Goal: Task Accomplishment & Management: Manage account settings

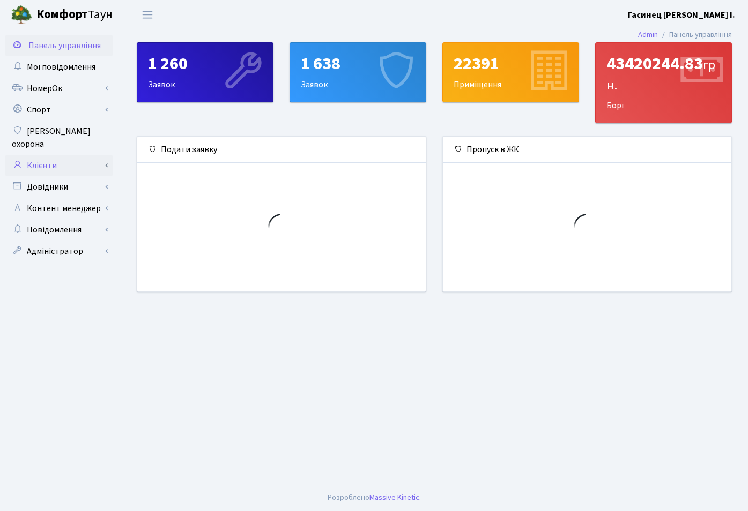
click at [44, 155] on link "Клієнти" at bounding box center [58, 165] width 107 height 21
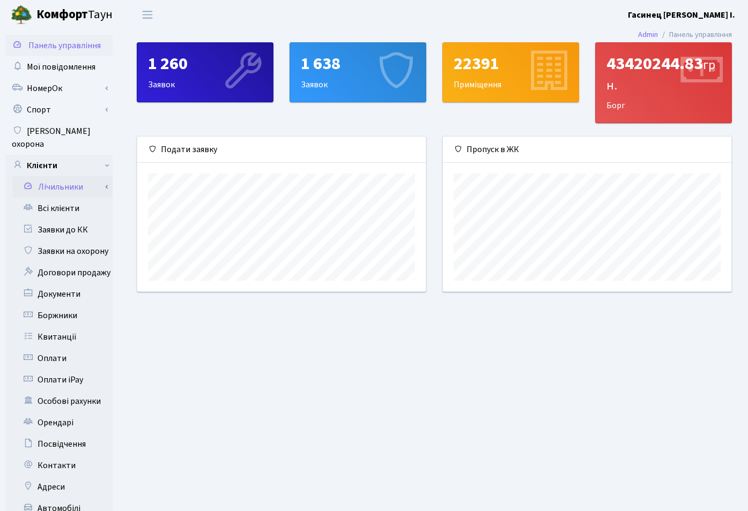
scroll to position [155, 288]
click at [200, 436] on main "Admin Панель управління 1 260 Заявок 1 638 Заявок 22391 Приміщення 43420244.83 …" at bounding box center [434, 341] width 627 height 624
click at [57, 198] on link "Всі клієнти" at bounding box center [58, 208] width 107 height 21
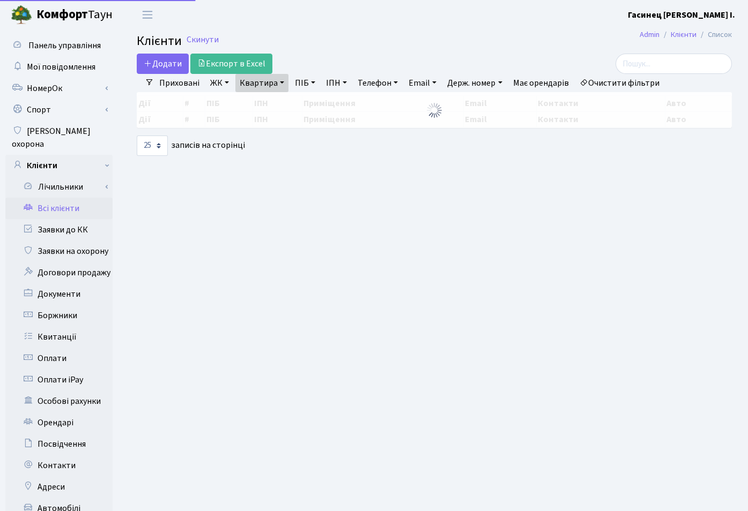
select select "25"
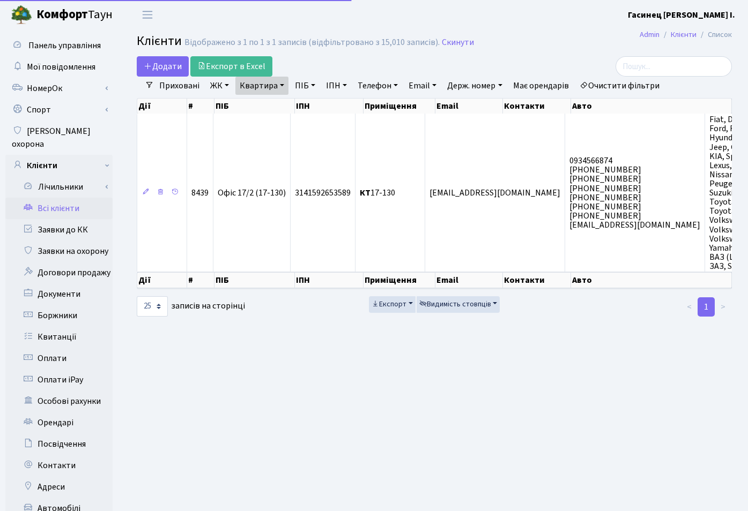
click at [280, 83] on link "Квартира" at bounding box center [261, 86] width 53 height 18
click at [313, 109] on icon at bounding box center [309, 106] width 9 height 9
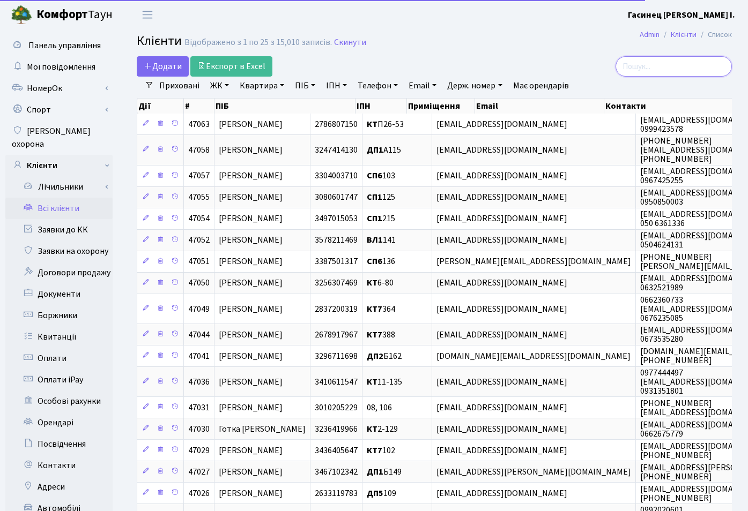
click at [670, 66] on input "search" at bounding box center [673, 66] width 116 height 20
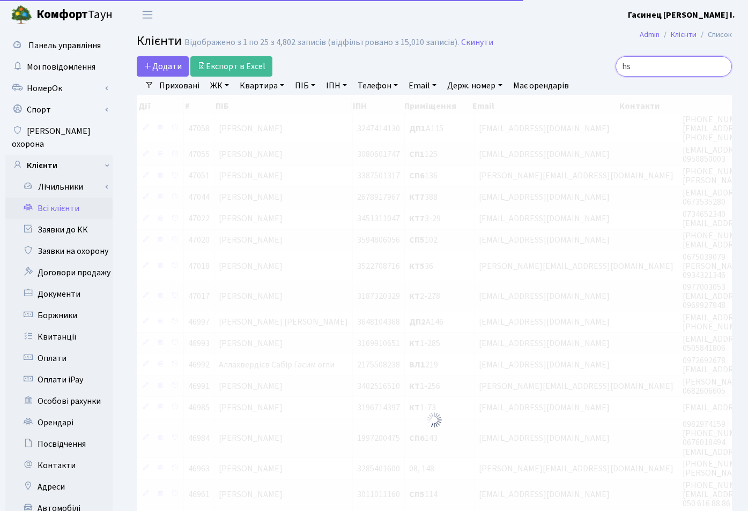
type input "h"
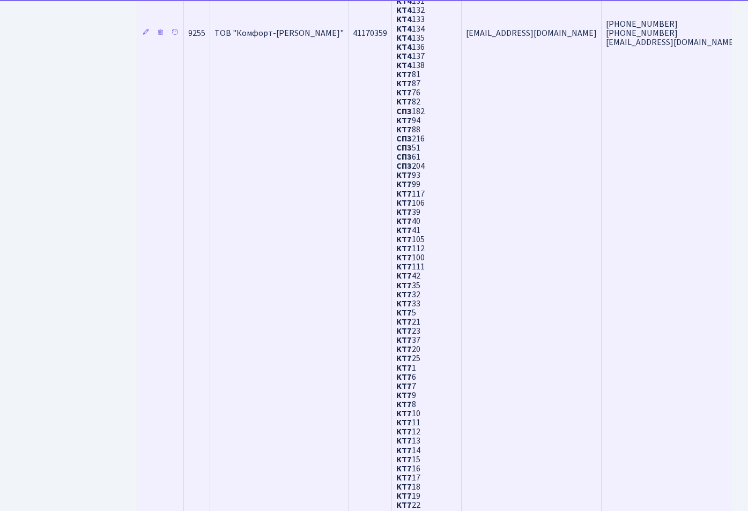
scroll to position [1523, 0]
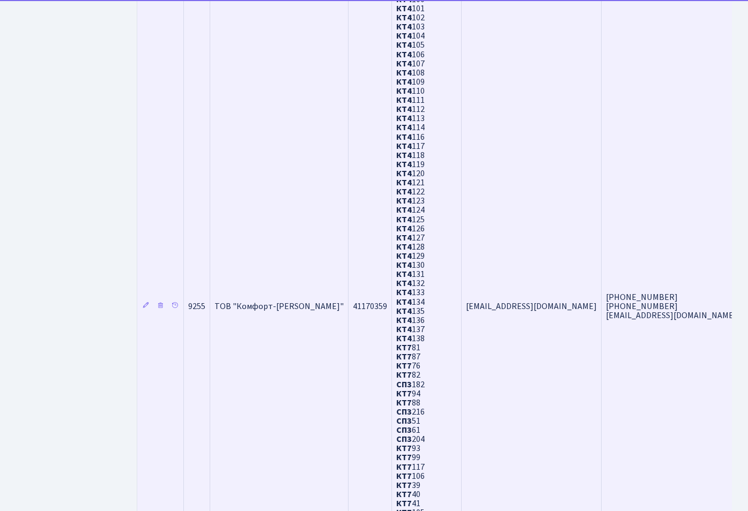
type input "ріелт"
click at [290, 314] on td "ТОВ "Комфорт-Таун Ріелт"" at bounding box center [279, 306] width 138 height 3431
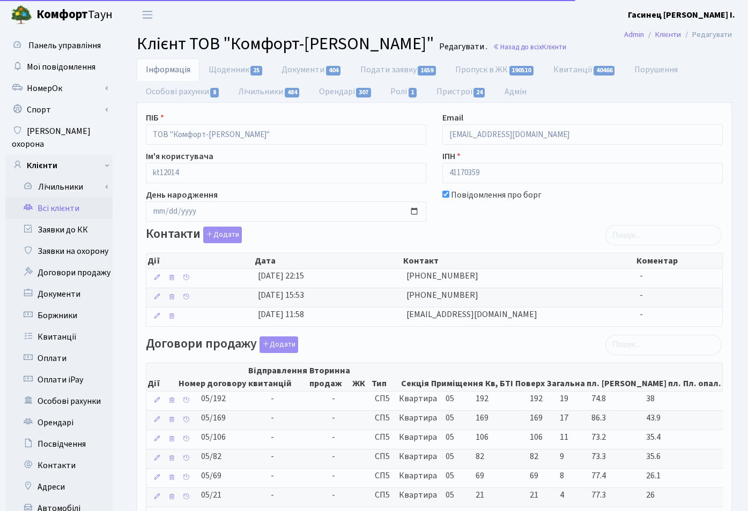
select select "25"
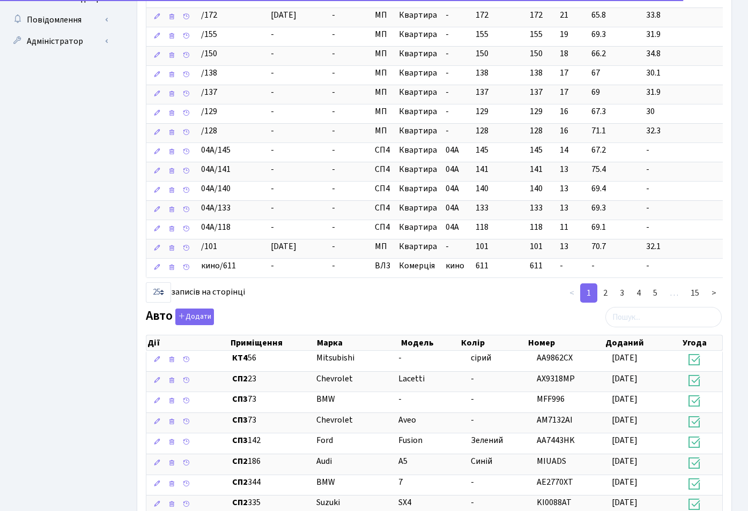
scroll to position [377, 0]
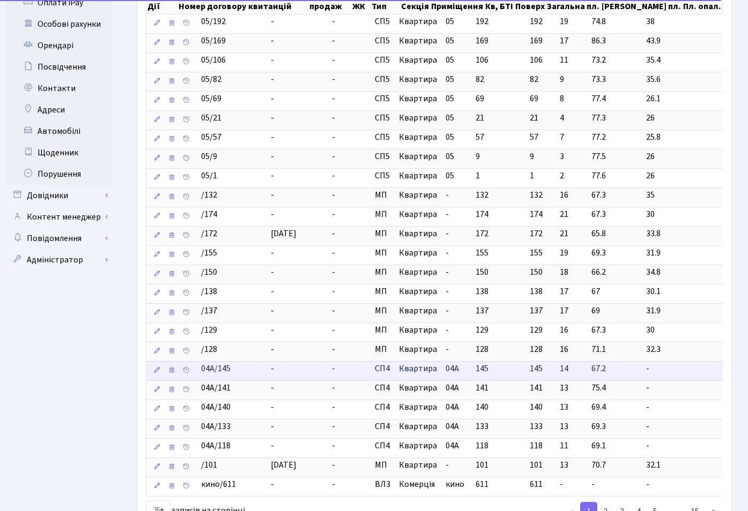
click at [249, 372] on td "04А/145" at bounding box center [232, 370] width 70 height 19
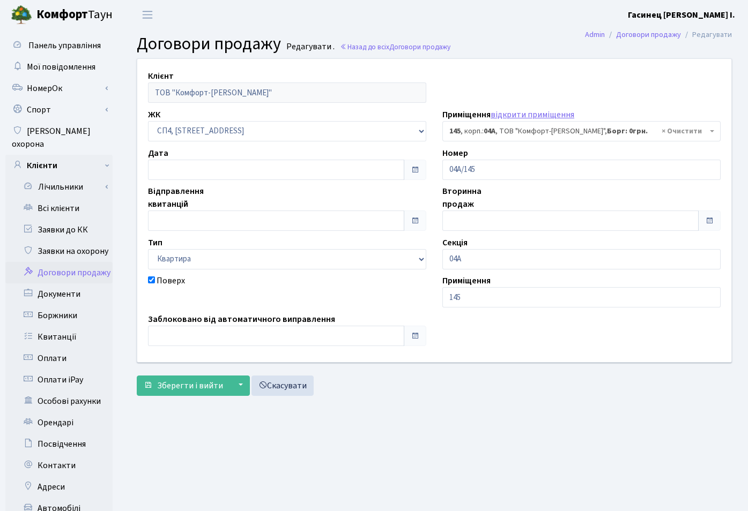
select select "21173"
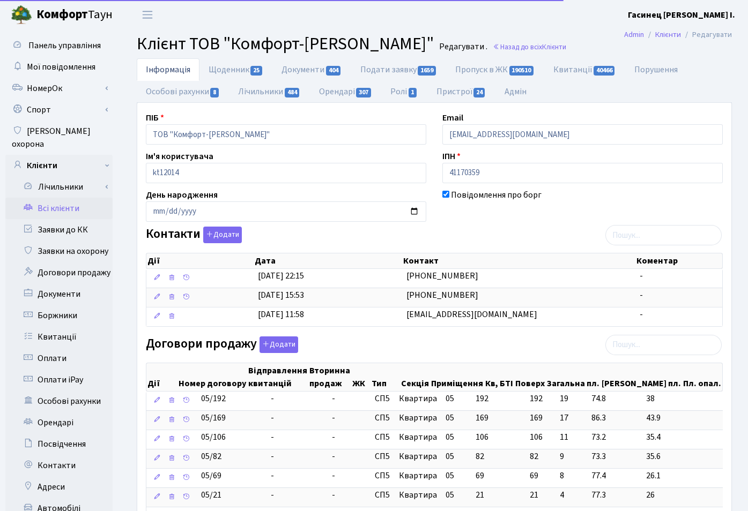
select select "25"
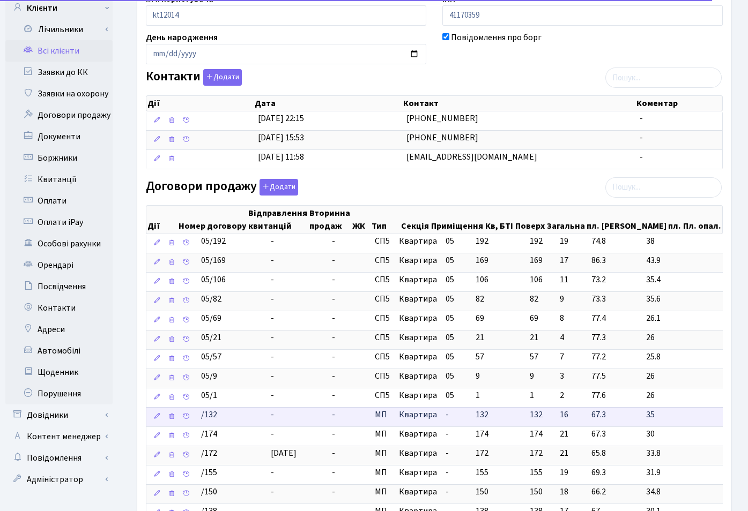
scroll to position [212, 0]
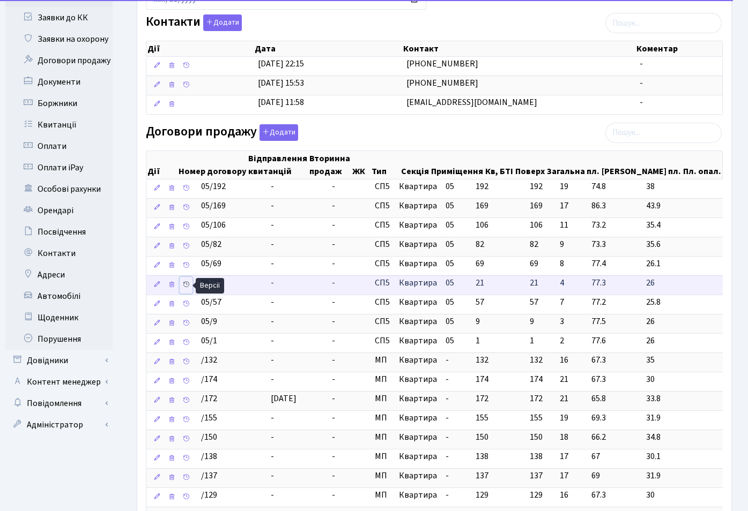
click at [185, 285] on icon at bounding box center [186, 285] width 8 height 8
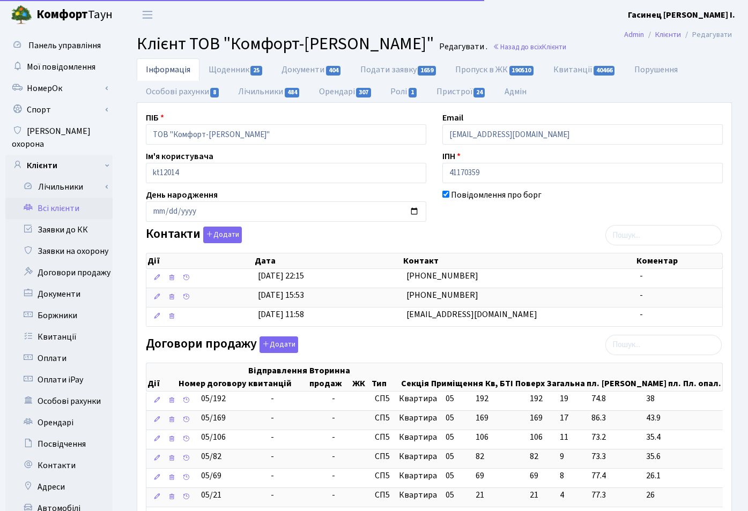
select select "25"
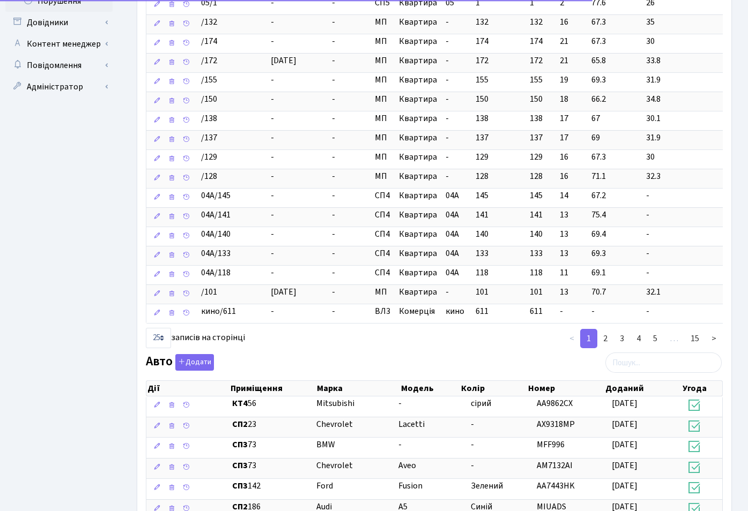
scroll to position [524, 0]
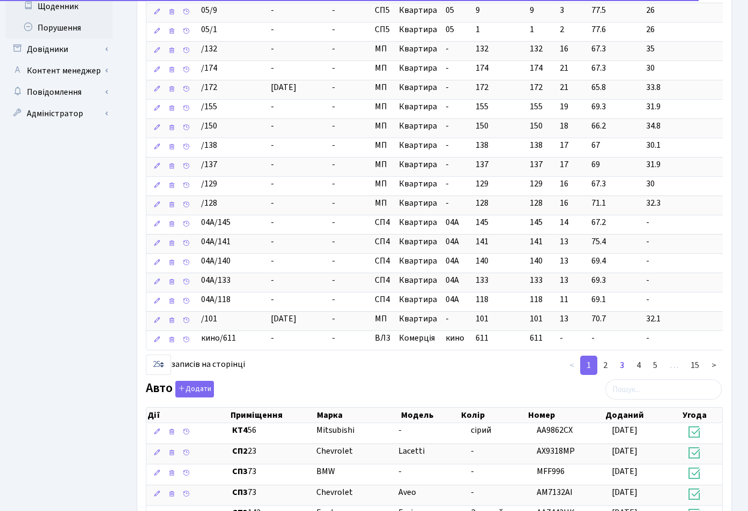
click at [621, 365] on link "3" at bounding box center [621, 365] width 17 height 19
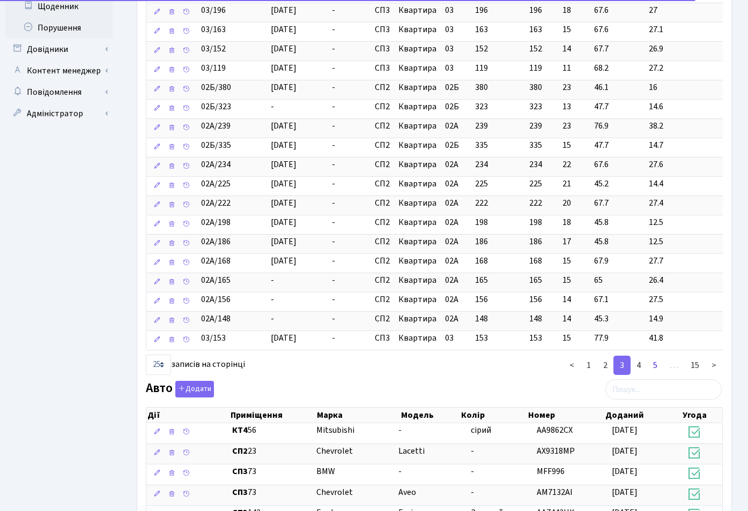
click at [656, 365] on link "5" at bounding box center [654, 365] width 17 height 19
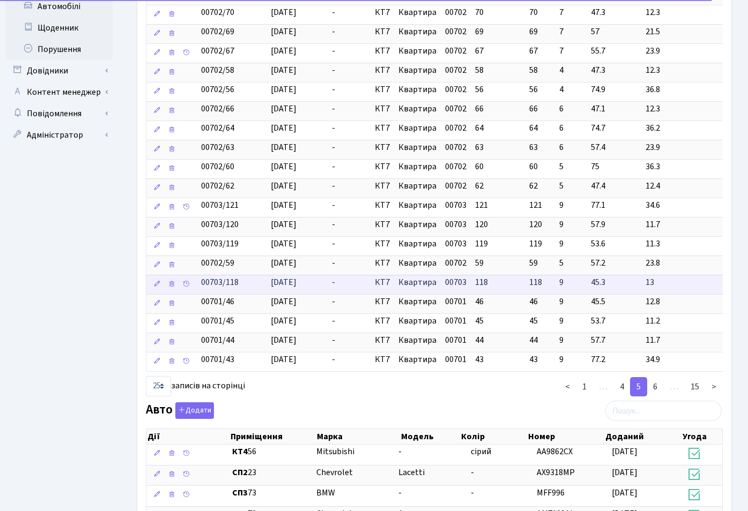
scroll to position [578, 0]
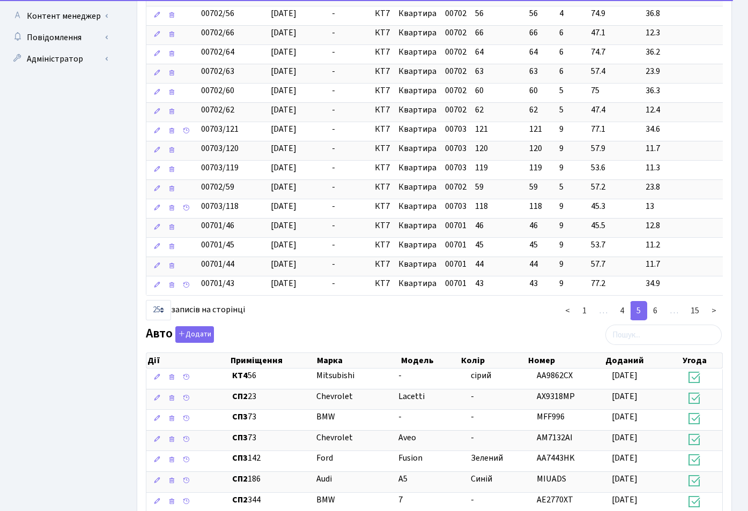
drag, startPoint x: 619, startPoint y: 312, endPoint x: 623, endPoint y: 321, distance: 9.9
click at [619, 312] on link "4" at bounding box center [621, 310] width 17 height 19
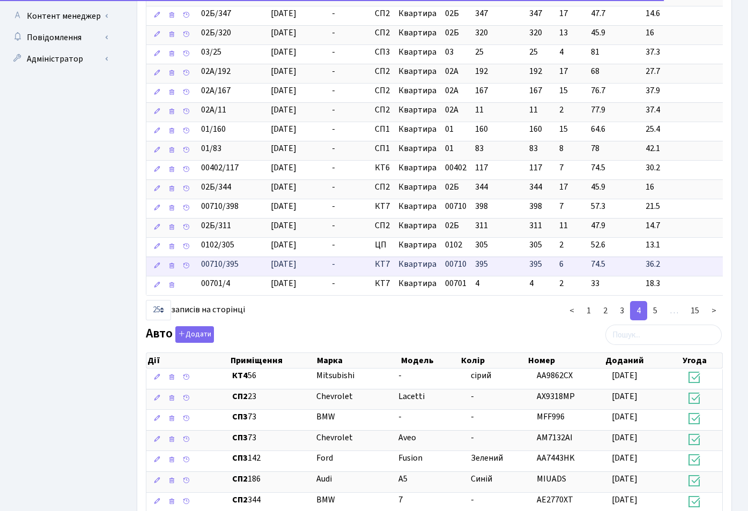
scroll to position [414, 0]
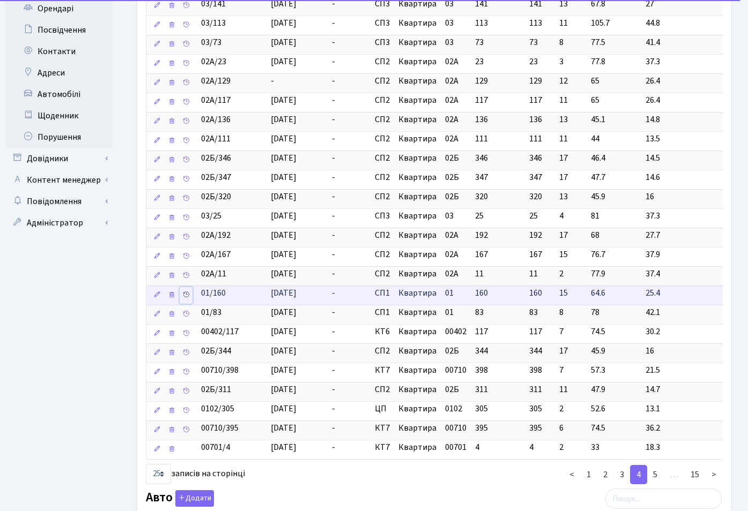
click at [184, 296] on icon at bounding box center [186, 295] width 8 height 8
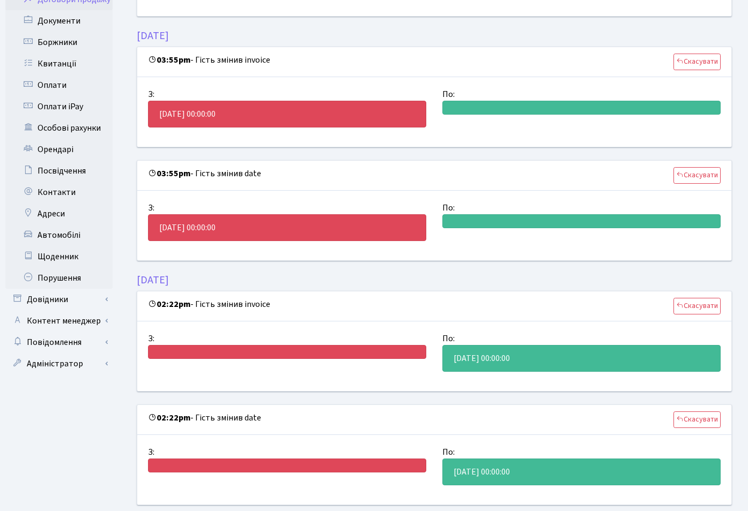
scroll to position [364, 0]
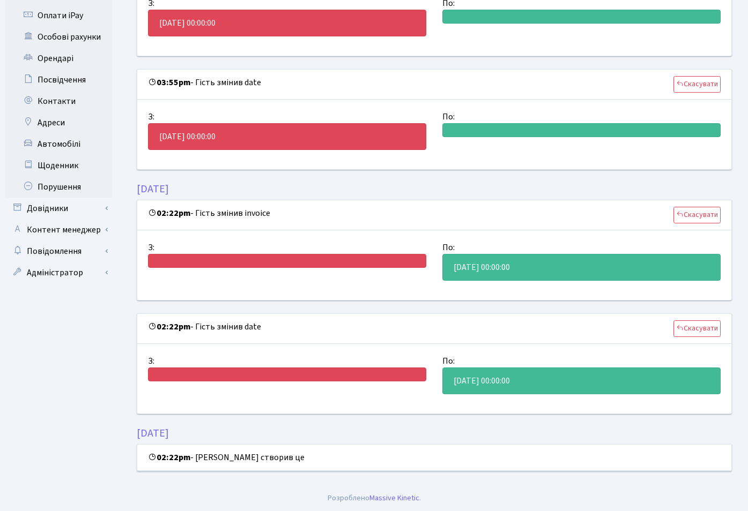
drag, startPoint x: 357, startPoint y: 461, endPoint x: 199, endPoint y: 458, distance: 158.6
click at [199, 458] on div "02:22pm - [PERSON_NAME] створив це" at bounding box center [434, 458] width 594 height 26
drag, startPoint x: 199, startPoint y: 458, endPoint x: 341, endPoint y: 464, distance: 142.1
click at [341, 464] on div "02:22pm - [PERSON_NAME] створив це" at bounding box center [434, 458] width 594 height 26
click at [343, 425] on div "30.06.2023 04:48pm - Гість змінив invoice Скасувати З: По: 2023-06-30 00:00:00 …" at bounding box center [434, 83] width 595 height 778
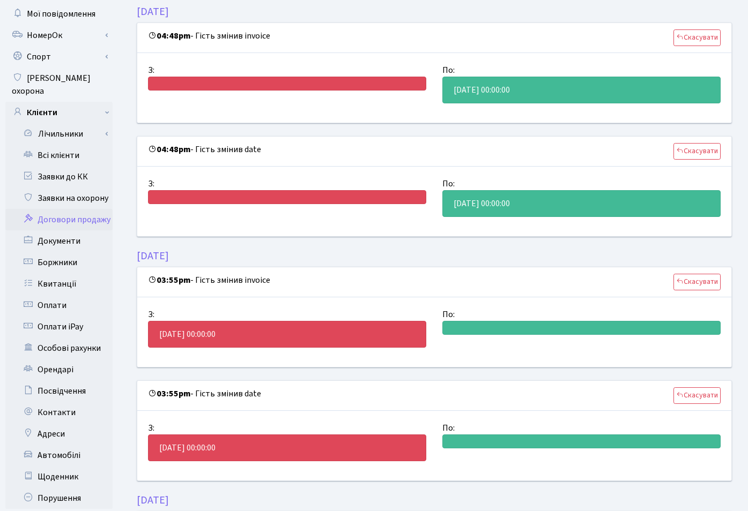
scroll to position [0, 0]
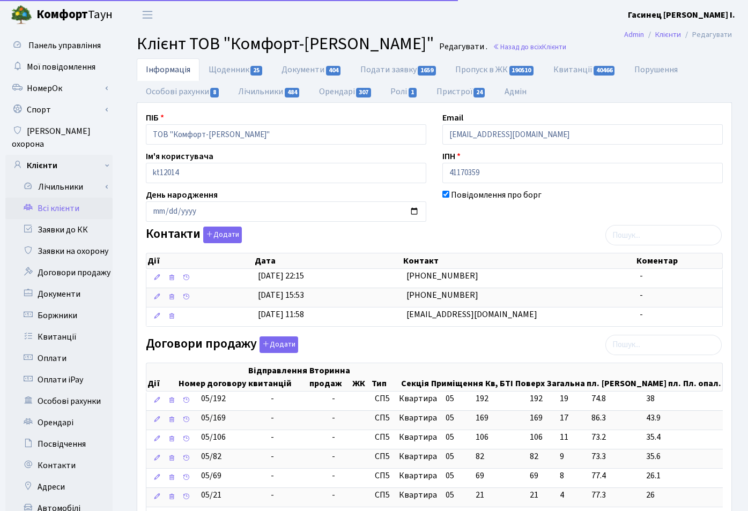
select select "25"
